Goal: Task Accomplishment & Management: Manage account settings

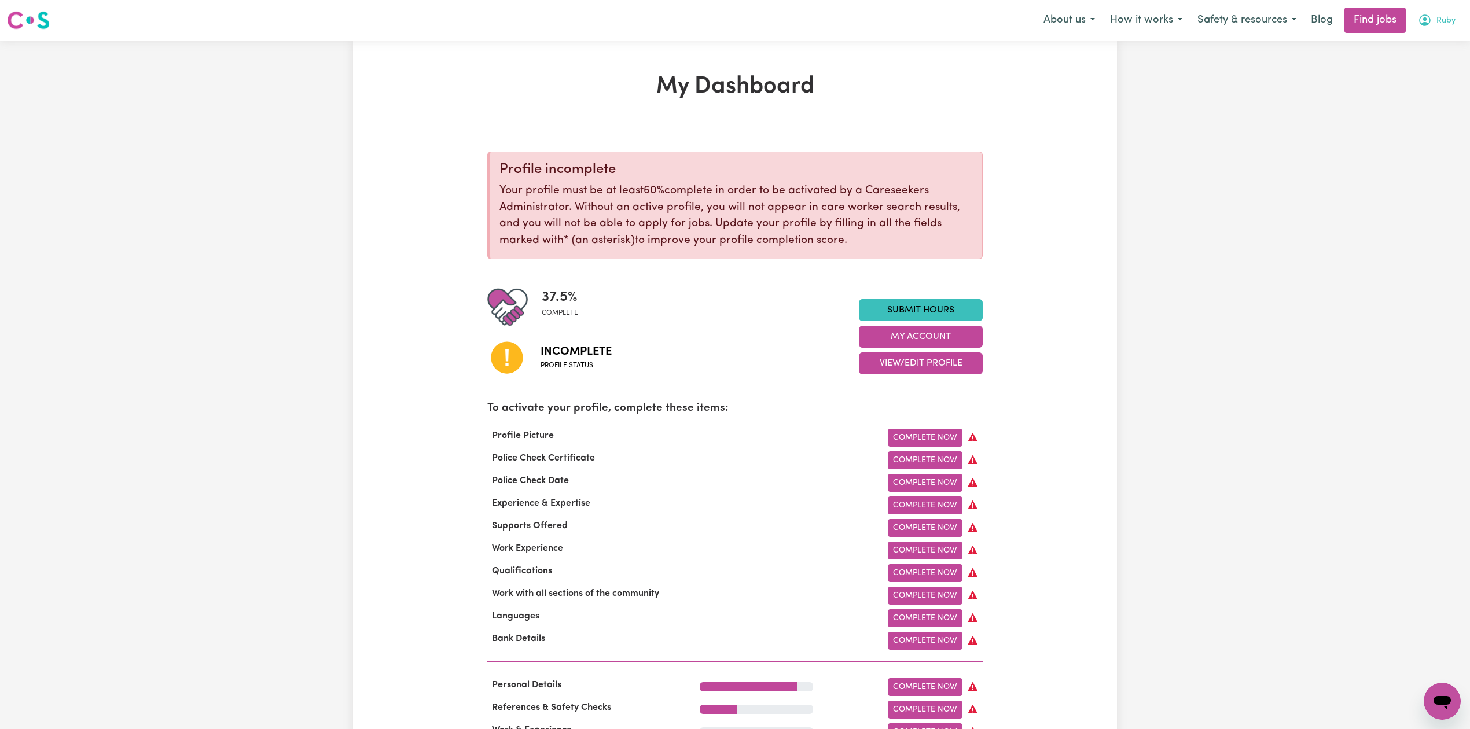
click at [1437, 24] on span "Ruby" at bounding box center [1446, 20] width 19 height 13
click at [1412, 89] on link "Logout" at bounding box center [1416, 89] width 91 height 22
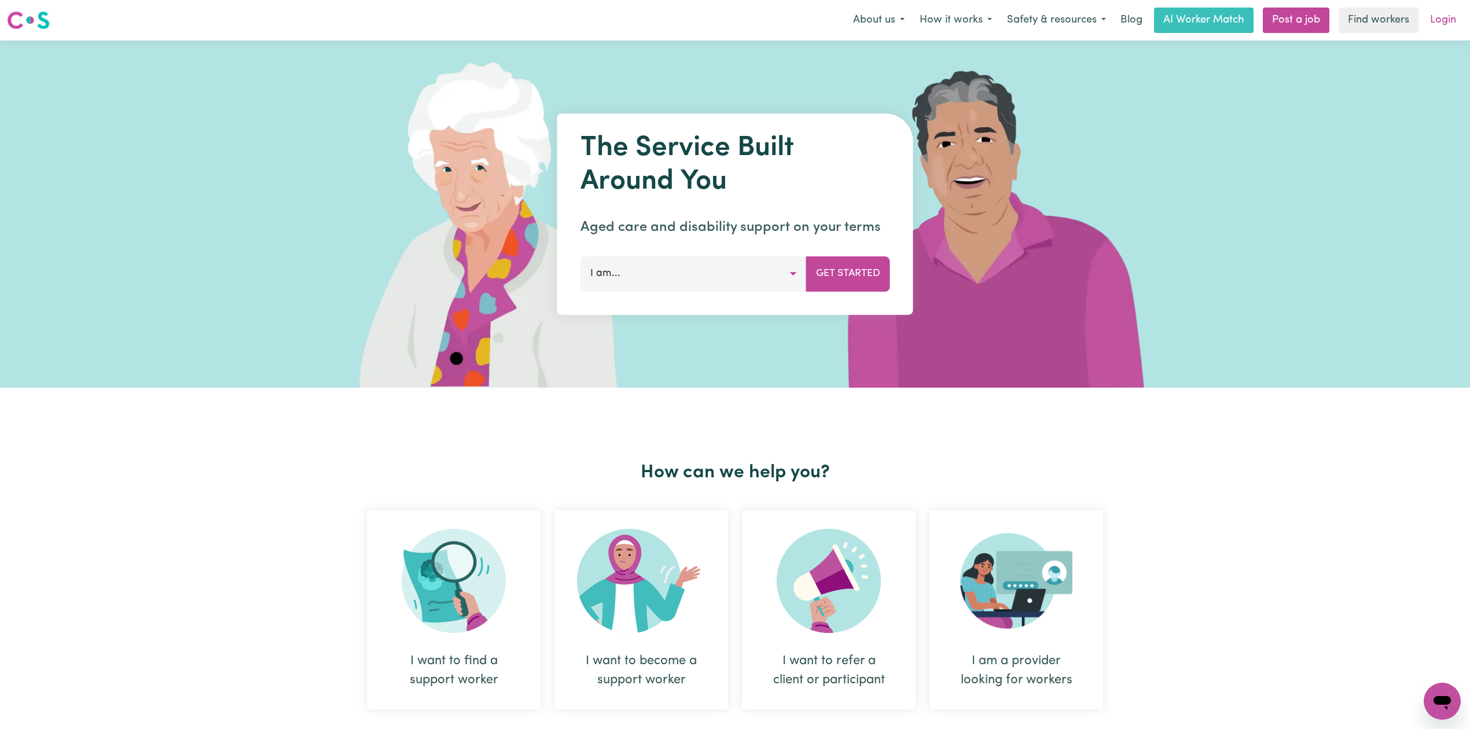
click at [1425, 17] on link "Login" at bounding box center [1443, 20] width 40 height 25
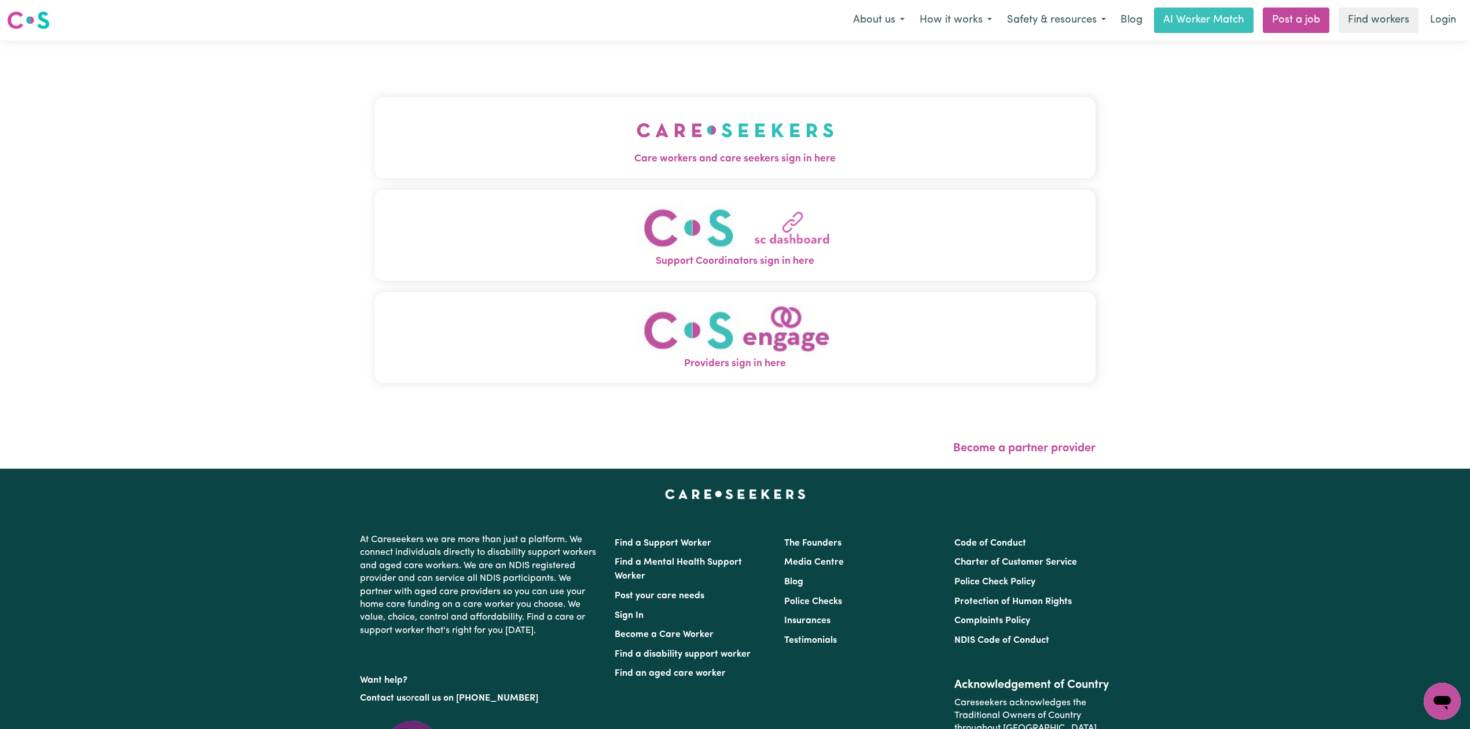
click at [479, 108] on button "Care workers and care seekers sign in here" at bounding box center [735, 137] width 721 height 81
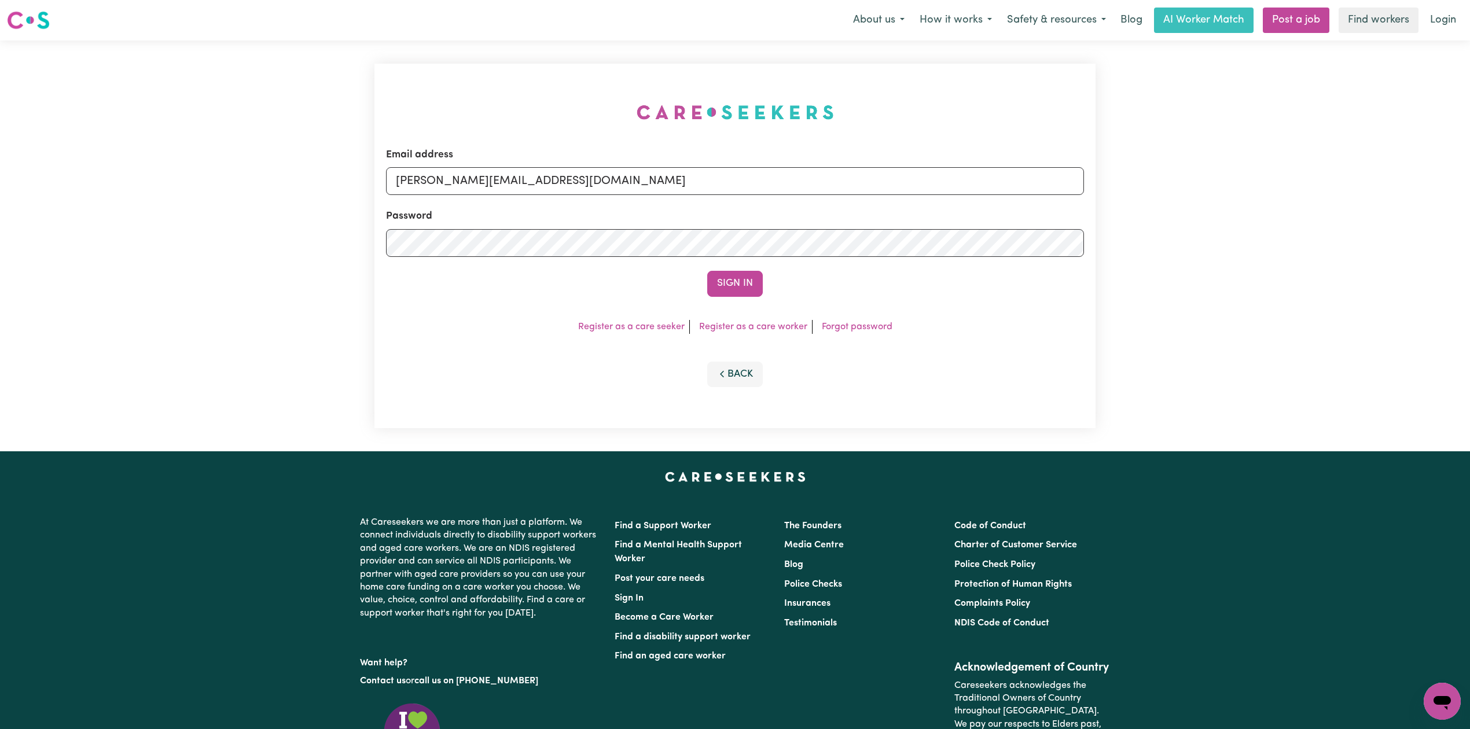
click at [577, 207] on form "Email address [PERSON_NAME][EMAIL_ADDRESS][DOMAIN_NAME] Password Sign In" at bounding box center [735, 222] width 698 height 149
drag, startPoint x: 523, startPoint y: 188, endPoint x: 493, endPoint y: 195, distance: 31.0
click at [523, 188] on input "[PERSON_NAME][EMAIL_ADDRESS][DOMAIN_NAME]" at bounding box center [735, 181] width 698 height 28
click at [455, 174] on input "Superuser~[EMAIL_ADDRESS][DOMAIN_NAME]" at bounding box center [735, 181] width 698 height 28
click at [457, 174] on input "Superuser~[EMAIL_ADDRESS][DOMAIN_NAME]" at bounding box center [735, 181] width 698 height 28
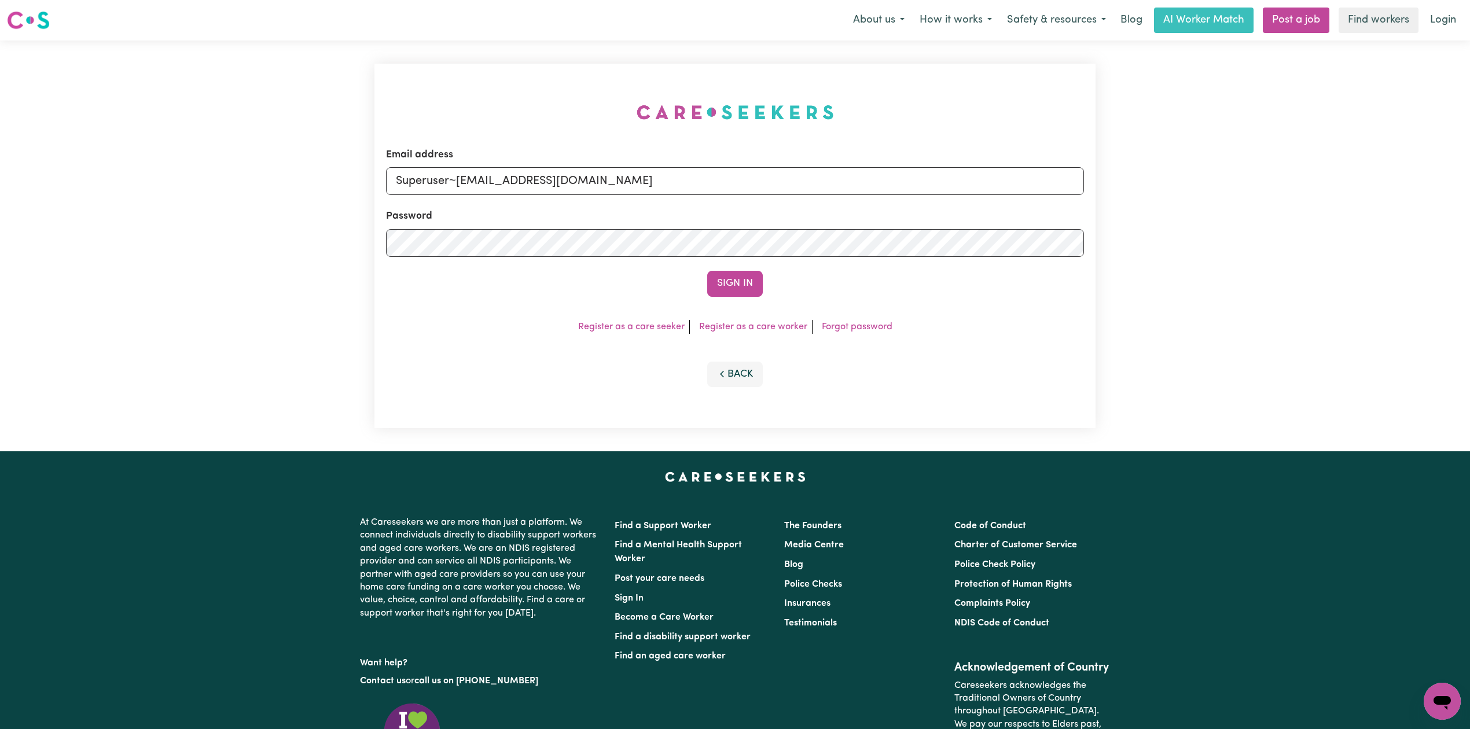
drag, startPoint x: 457, startPoint y: 174, endPoint x: 775, endPoint y: 179, distance: 317.8
click at [783, 175] on input "Superuser~[EMAIL_ADDRESS][DOMAIN_NAME]" at bounding box center [735, 181] width 698 height 28
type input "Superuser~[EMAIL_ADDRESS][DOMAIN_NAME]"
click at [729, 281] on button "Sign In" at bounding box center [735, 283] width 56 height 25
